Goal: Check status: Check status

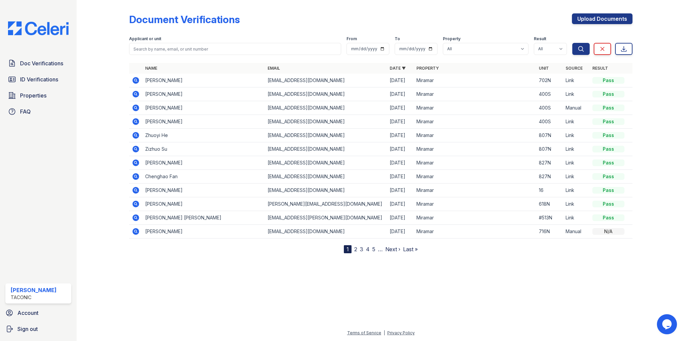
click at [136, 81] on icon at bounding box center [136, 80] width 8 height 8
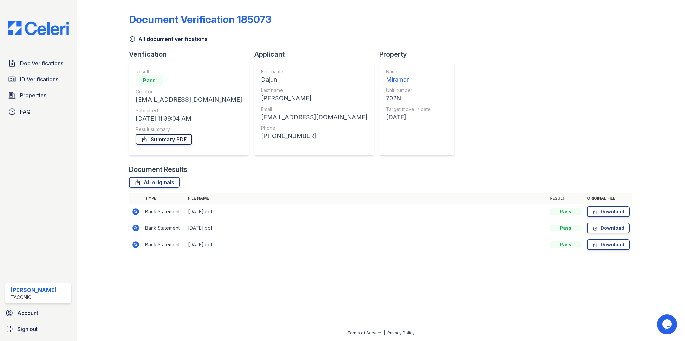
click at [162, 142] on link "Summary PDF" at bounding box center [164, 139] width 56 height 11
drag, startPoint x: 423, startPoint y: 28, endPoint x: 438, endPoint y: 17, distance: 18.1
click at [423, 28] on div "Document Verification 185073" at bounding box center [380, 21] width 503 height 17
click at [136, 212] on icon at bounding box center [136, 212] width 8 height 8
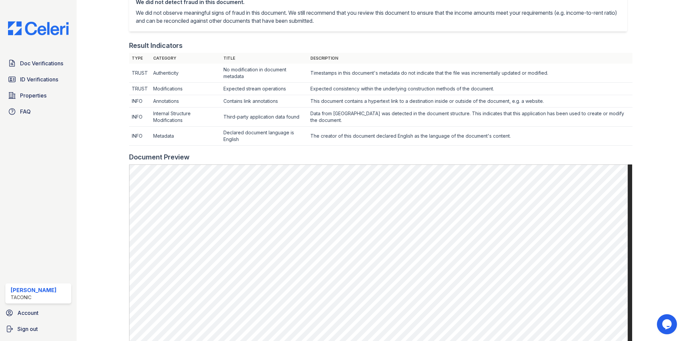
scroll to position [201, 0]
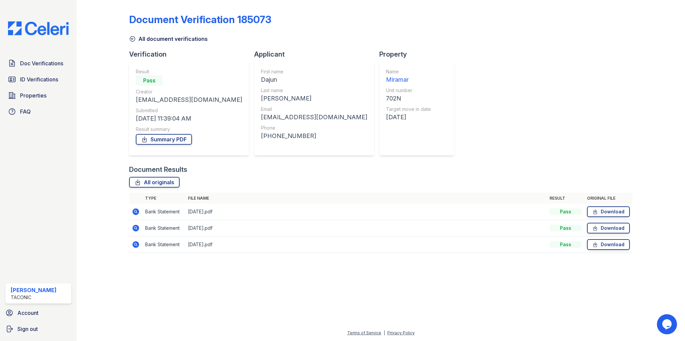
click at [136, 228] on icon at bounding box center [136, 228] width 8 height 8
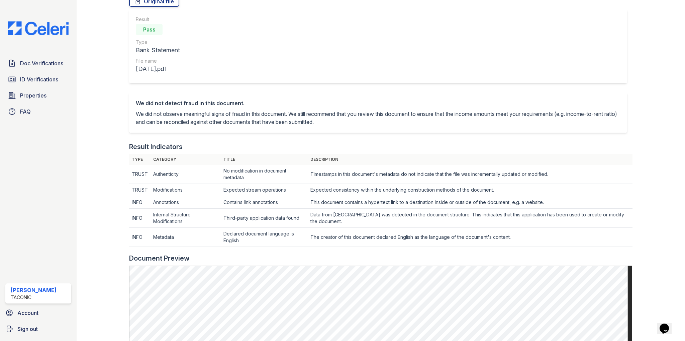
scroll to position [201, 0]
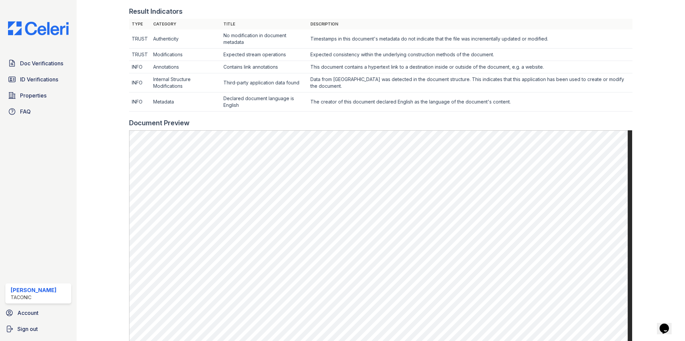
click at [106, 98] on div at bounding box center [108, 136] width 42 height 669
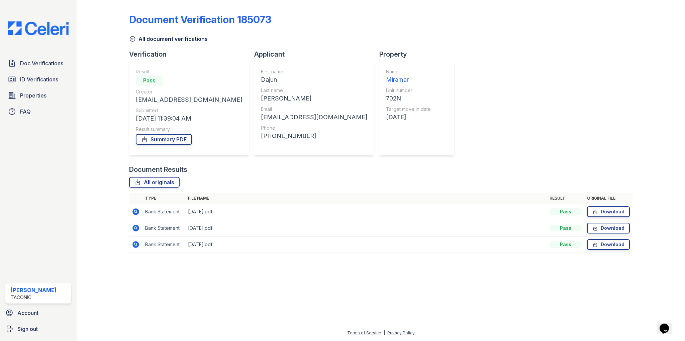
click at [137, 213] on icon at bounding box center [136, 212] width 8 height 8
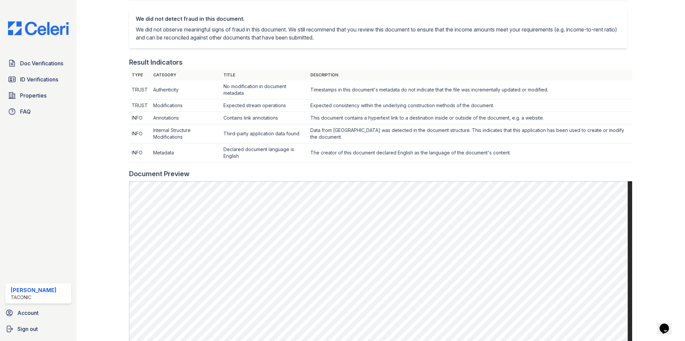
scroll to position [201, 0]
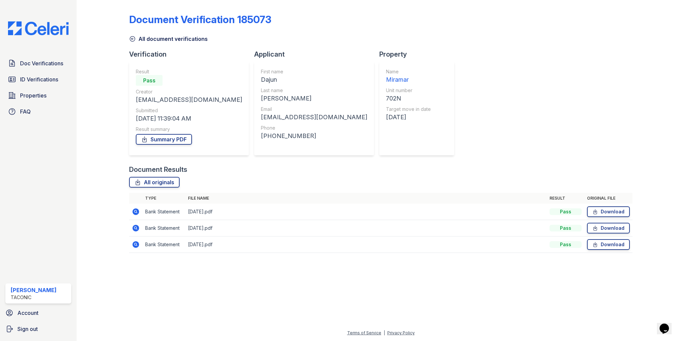
click at [136, 245] on icon at bounding box center [136, 244] width 8 height 8
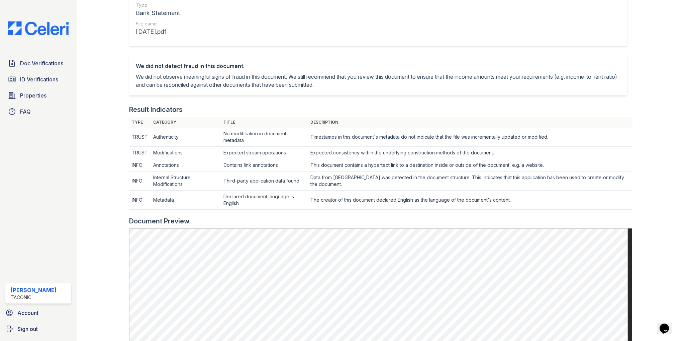
scroll to position [234, 0]
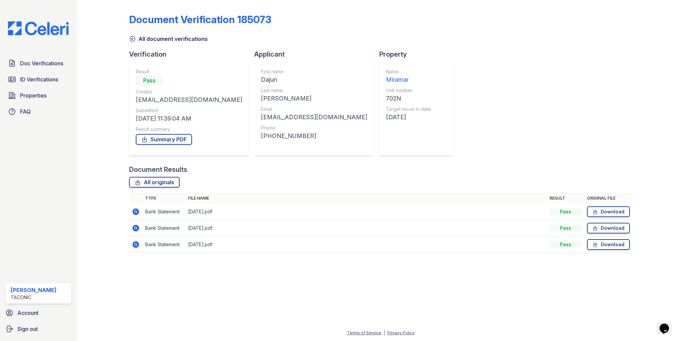
click at [134, 211] on icon at bounding box center [136, 211] width 7 height 7
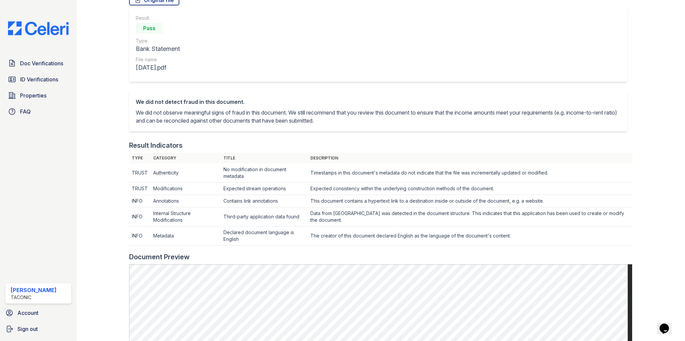
scroll to position [201, 0]
